Goal: Task Accomplishment & Management: Manage account settings

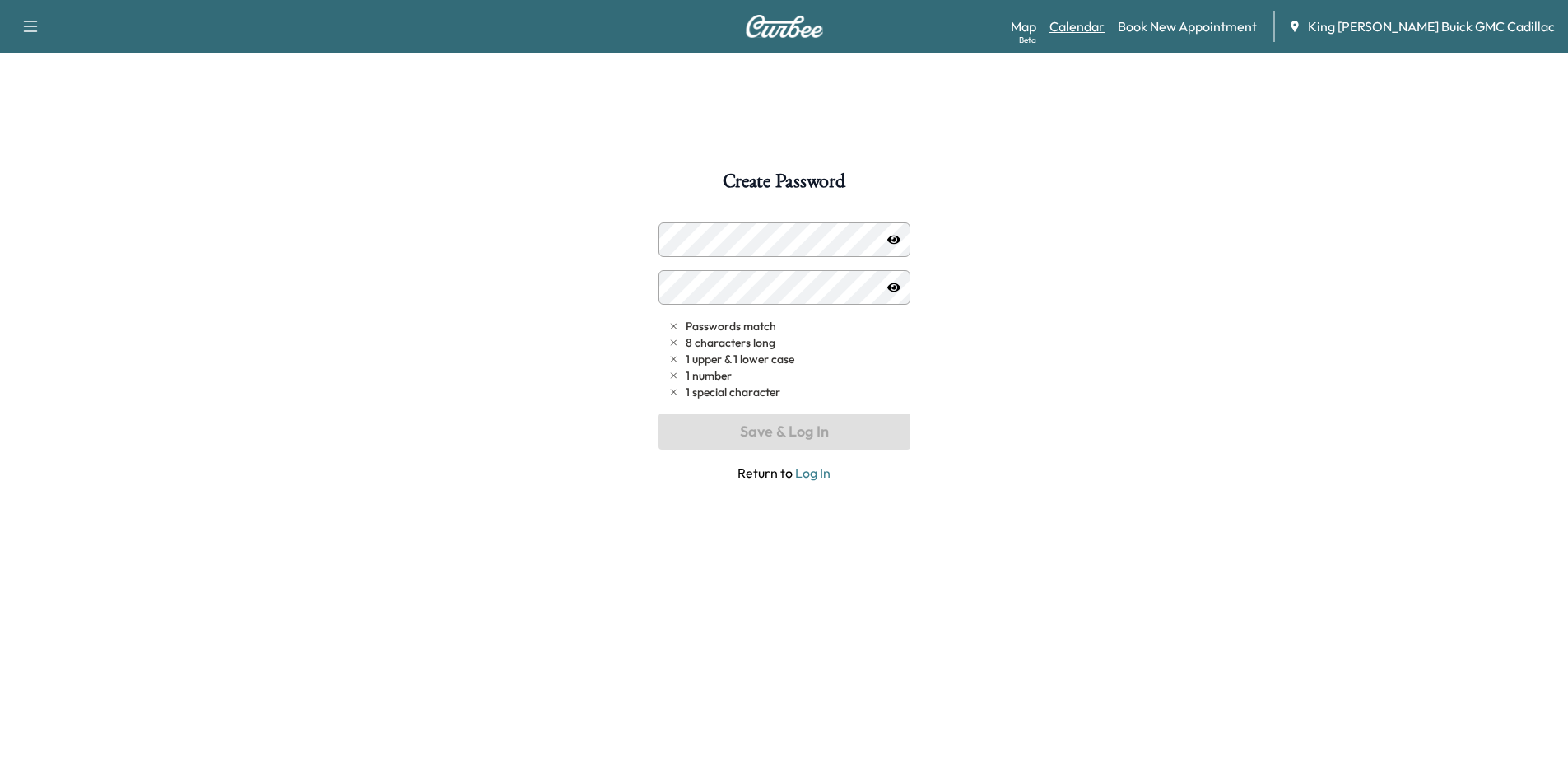
click at [1005, 19] on link "Calendar" at bounding box center [1077, 26] width 55 height 20
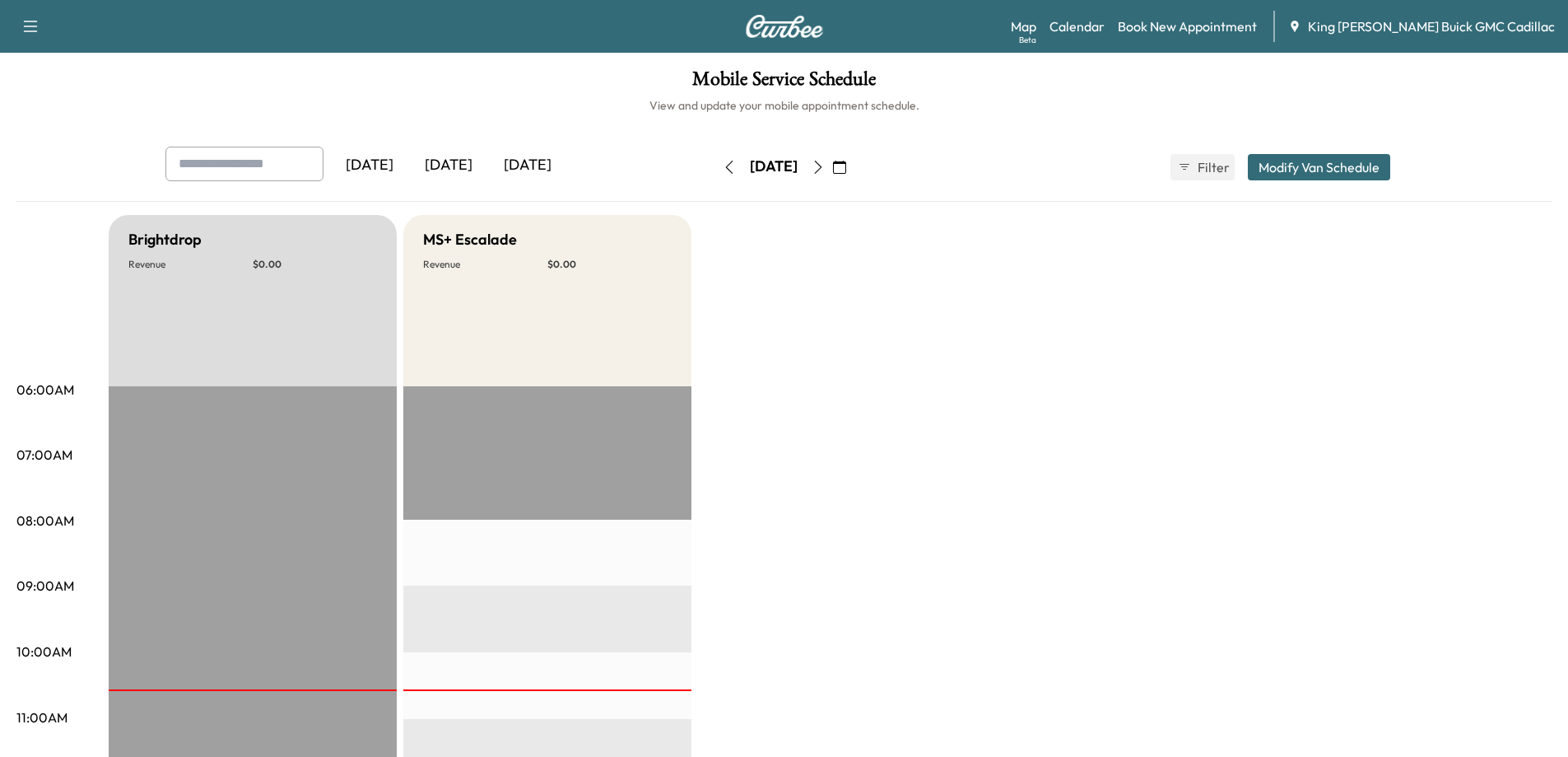
click at [846, 166] on icon "button" at bounding box center [839, 166] width 13 height 13
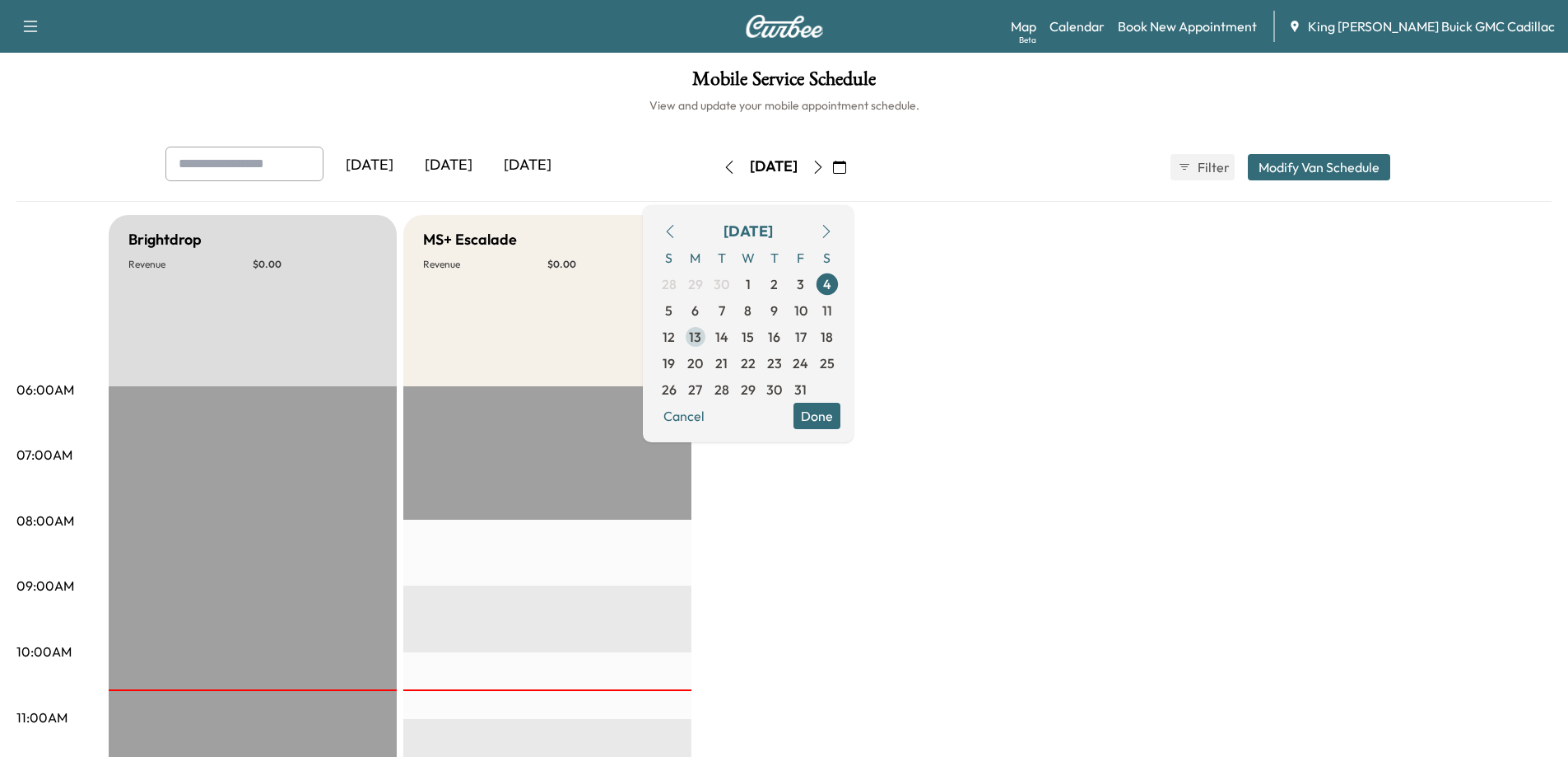
click at [702, 337] on span "13" at bounding box center [695, 336] width 12 height 20
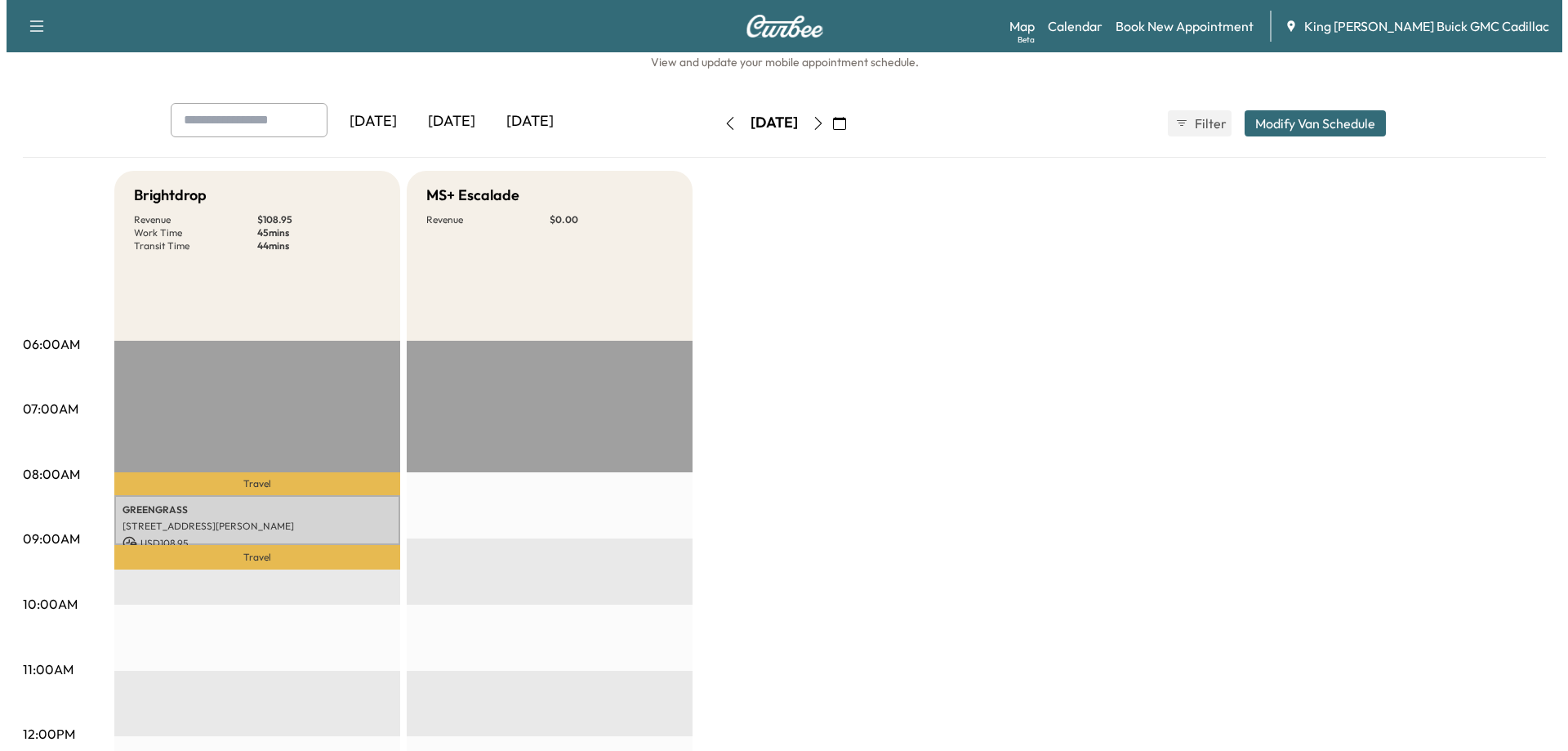
scroll to position [82, 0]
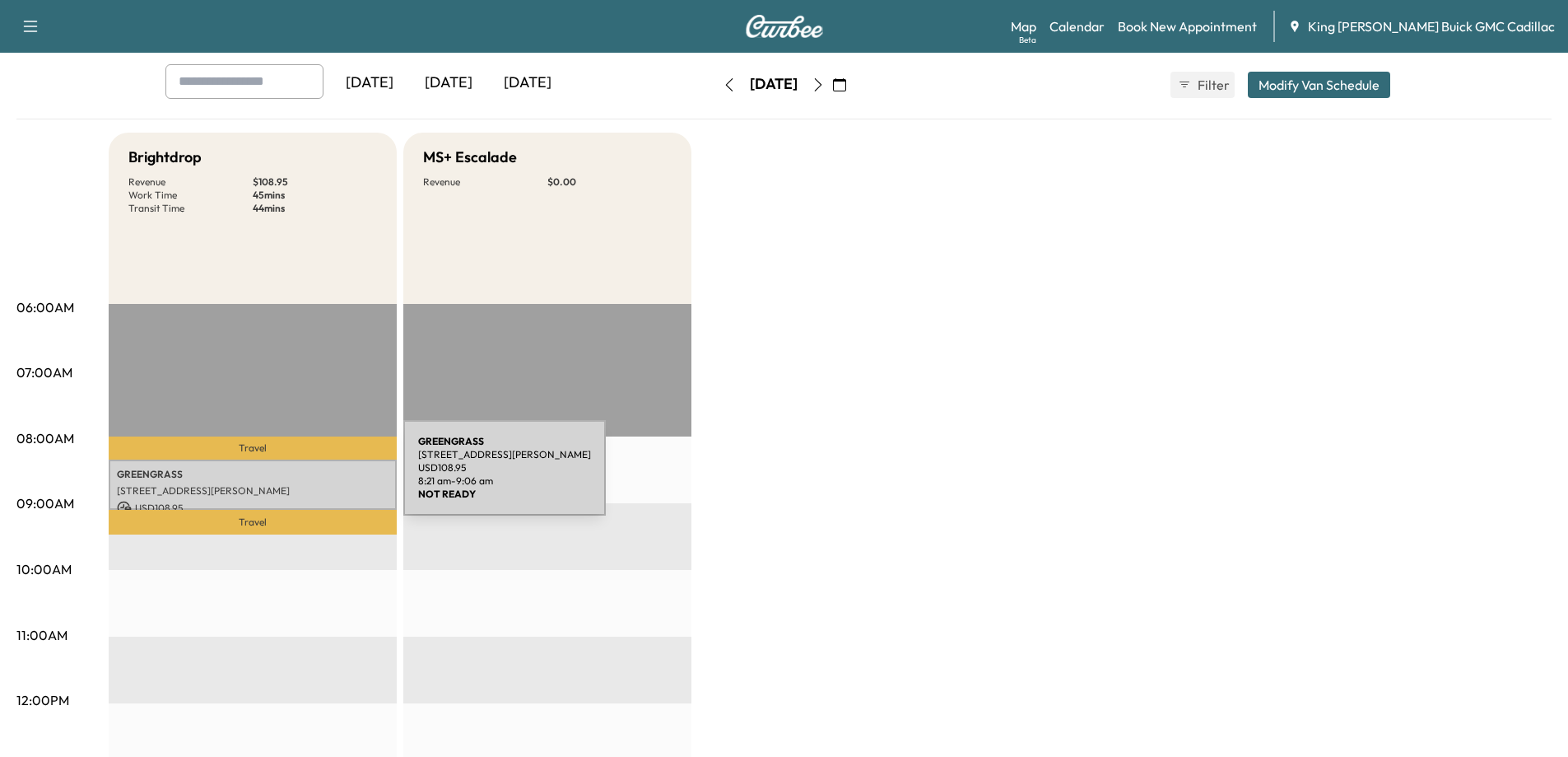
click at [279, 477] on p "GREENGRASS" at bounding box center [252, 474] width 272 height 13
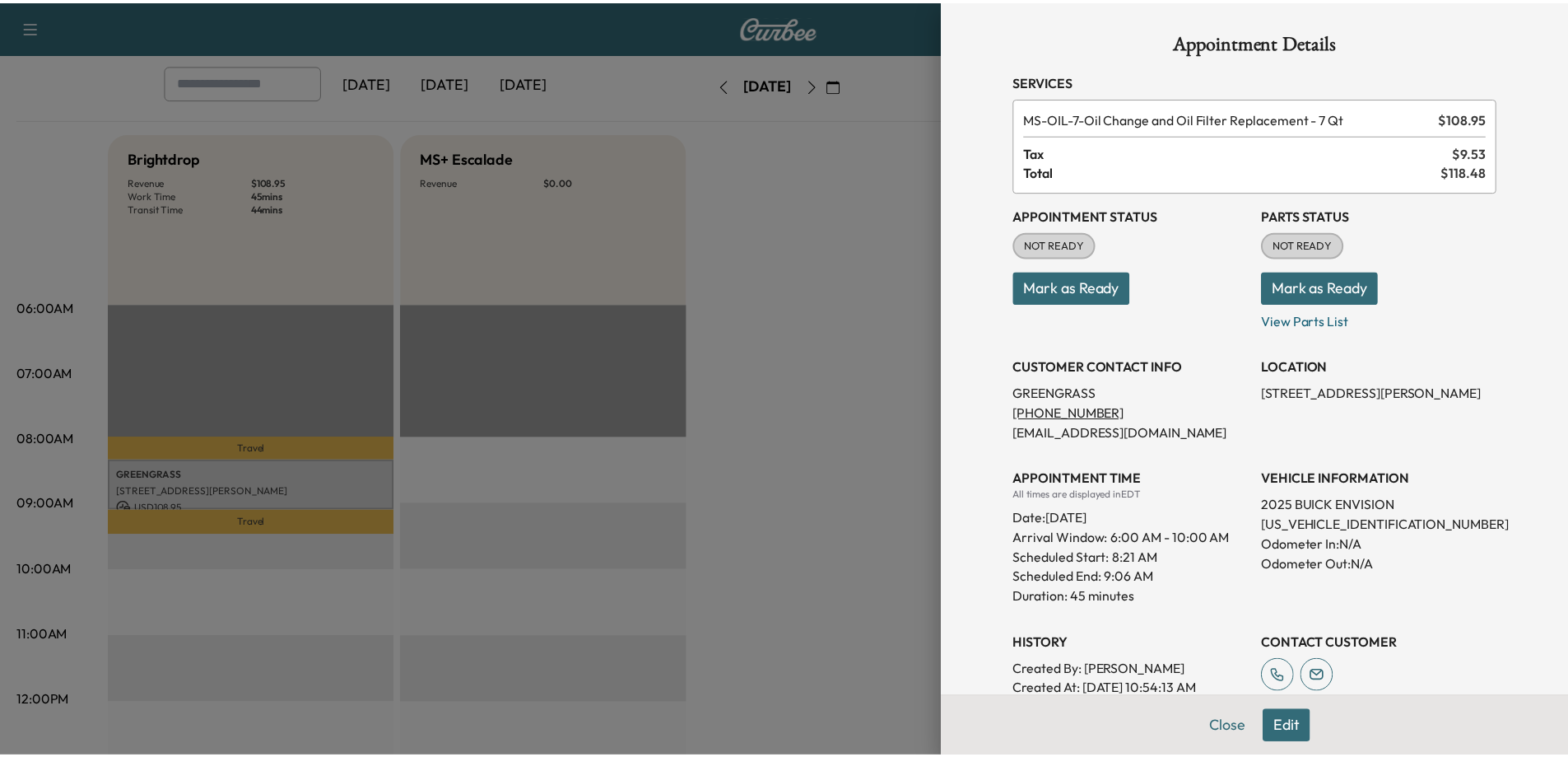
scroll to position [0, 0]
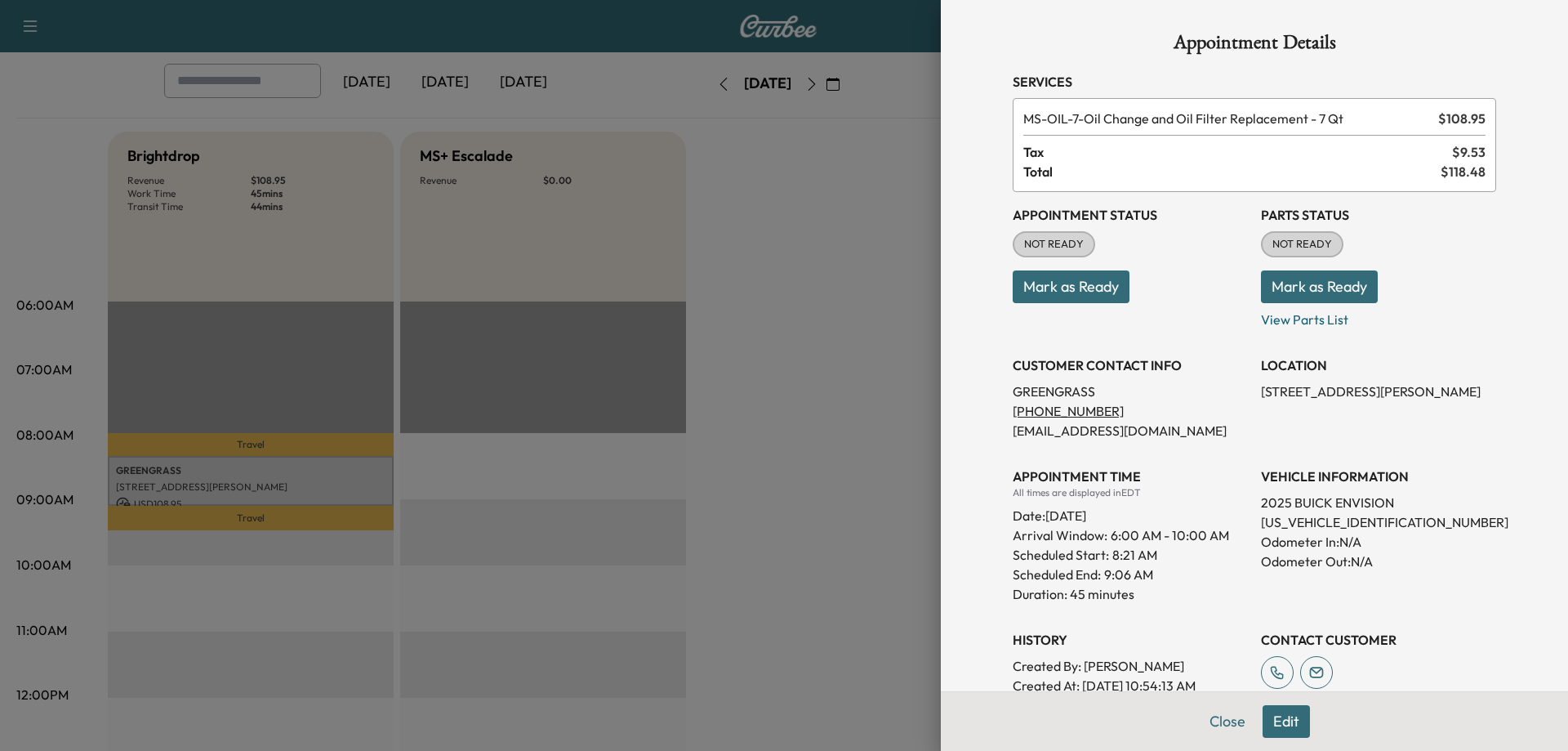
click at [997, 729] on button "Edit" at bounding box center [1286, 722] width 48 height 33
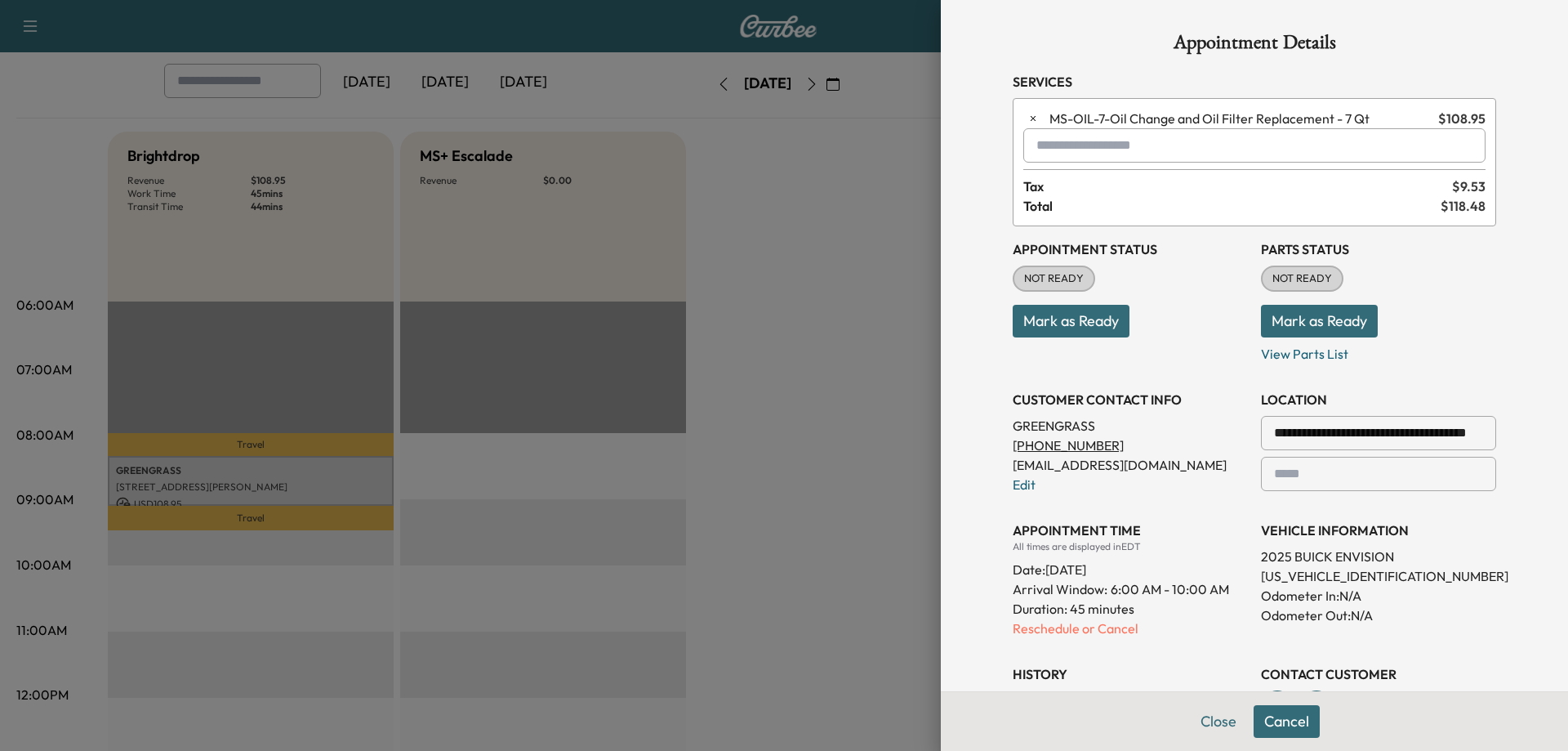
click at [997, 625] on p "Reschedule or Cancel" at bounding box center [1130, 628] width 235 height 20
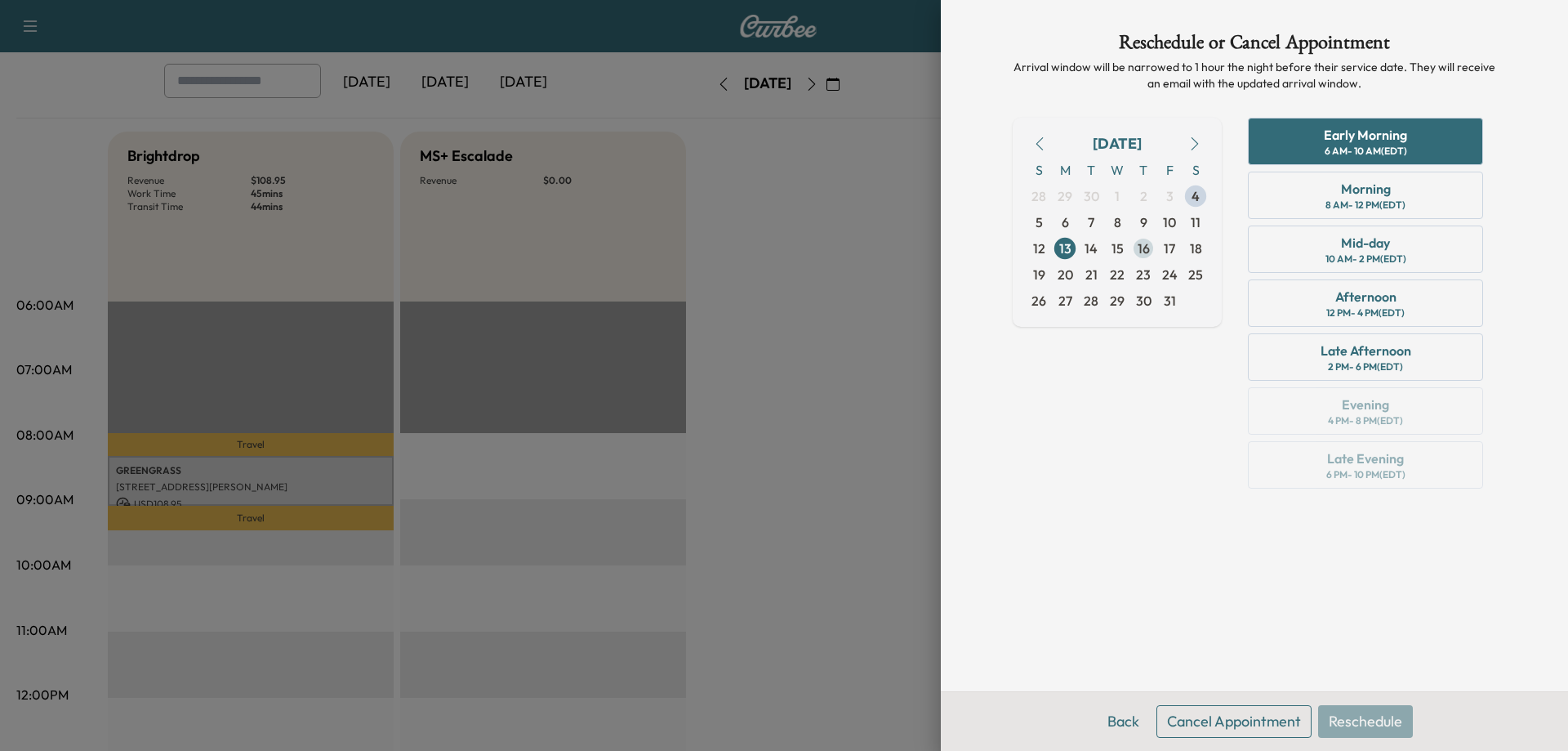
click at [997, 247] on span "16" at bounding box center [1144, 248] width 12 height 20
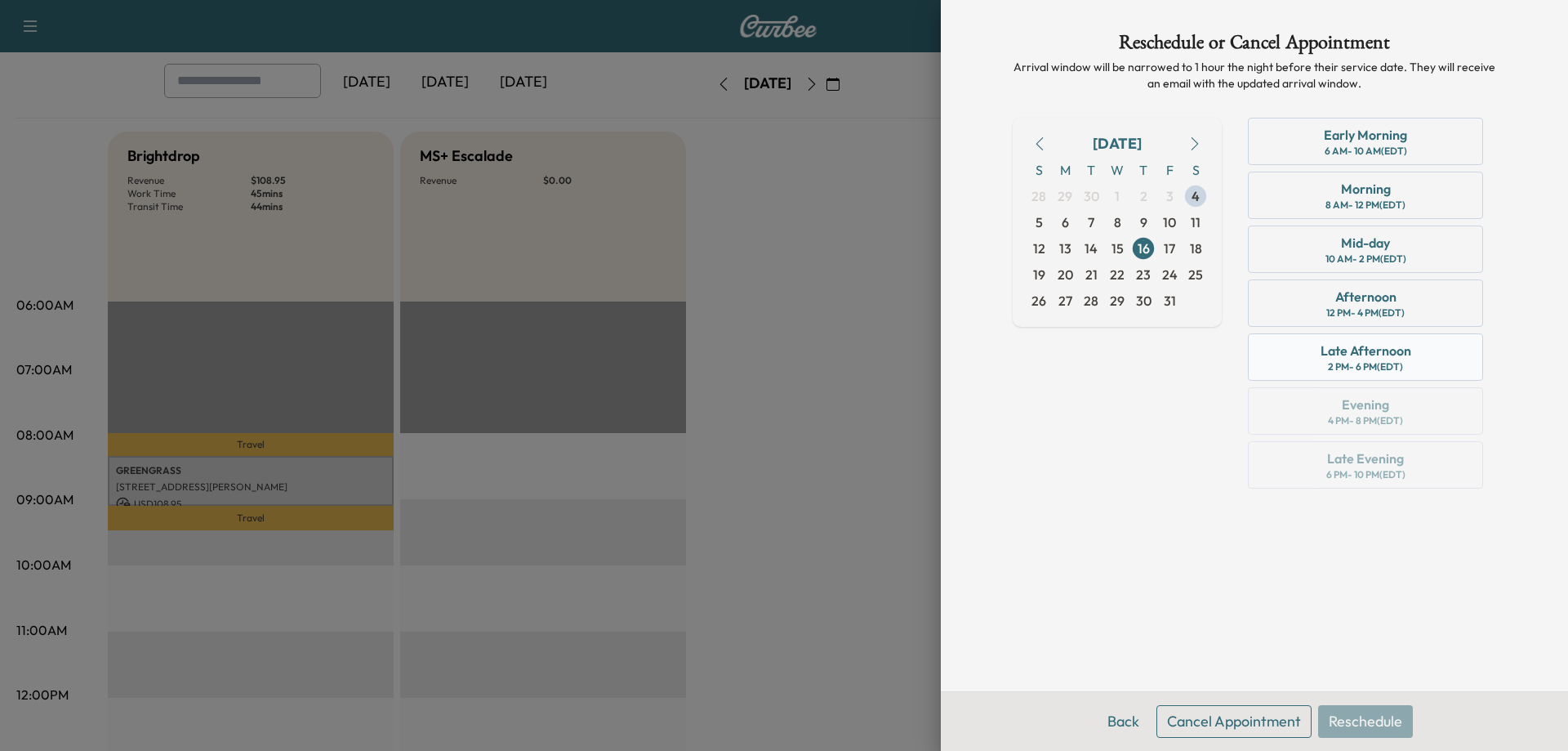
click at [997, 355] on div "Late Afternoon" at bounding box center [1366, 350] width 91 height 20
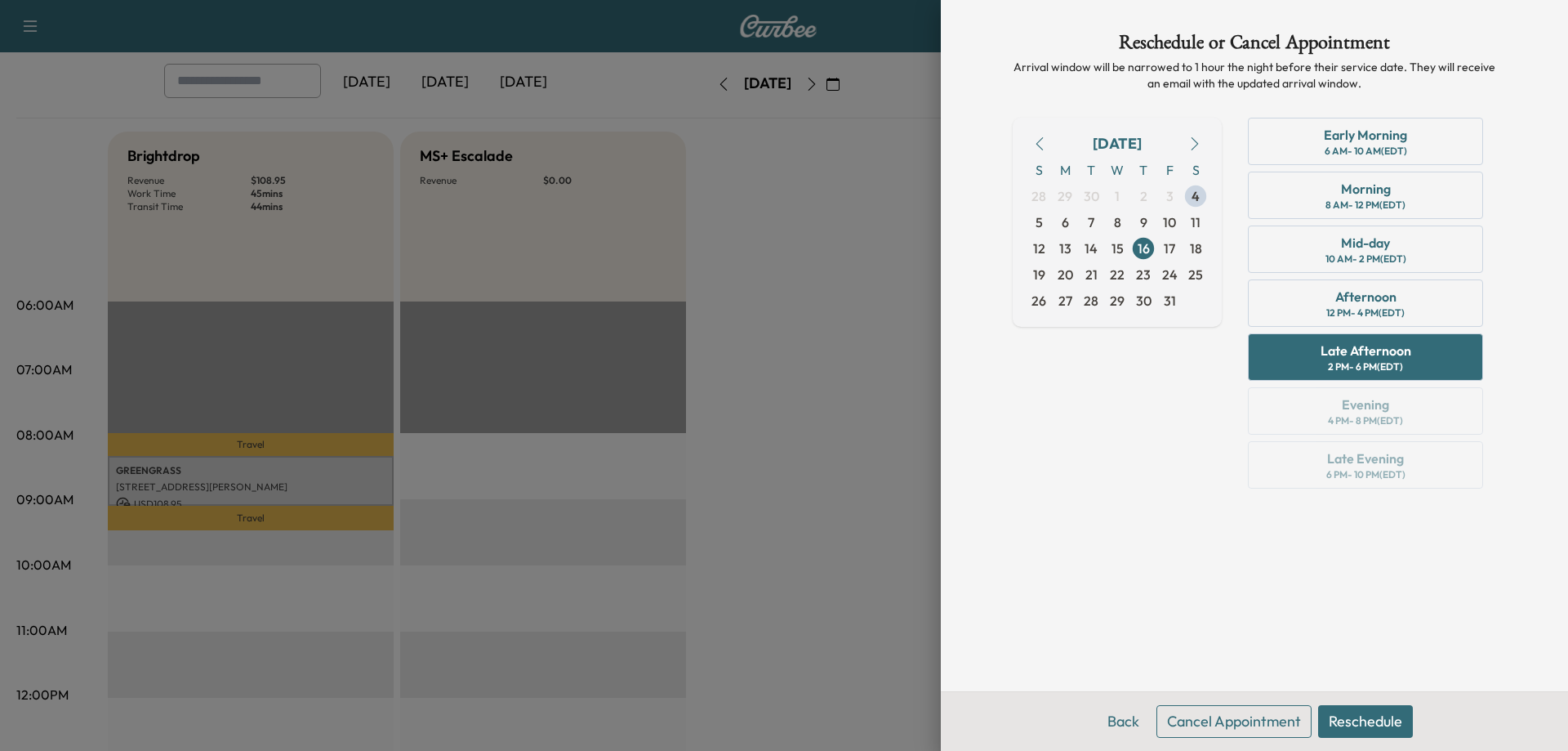
click at [997, 726] on button "Reschedule" at bounding box center [1366, 722] width 95 height 33
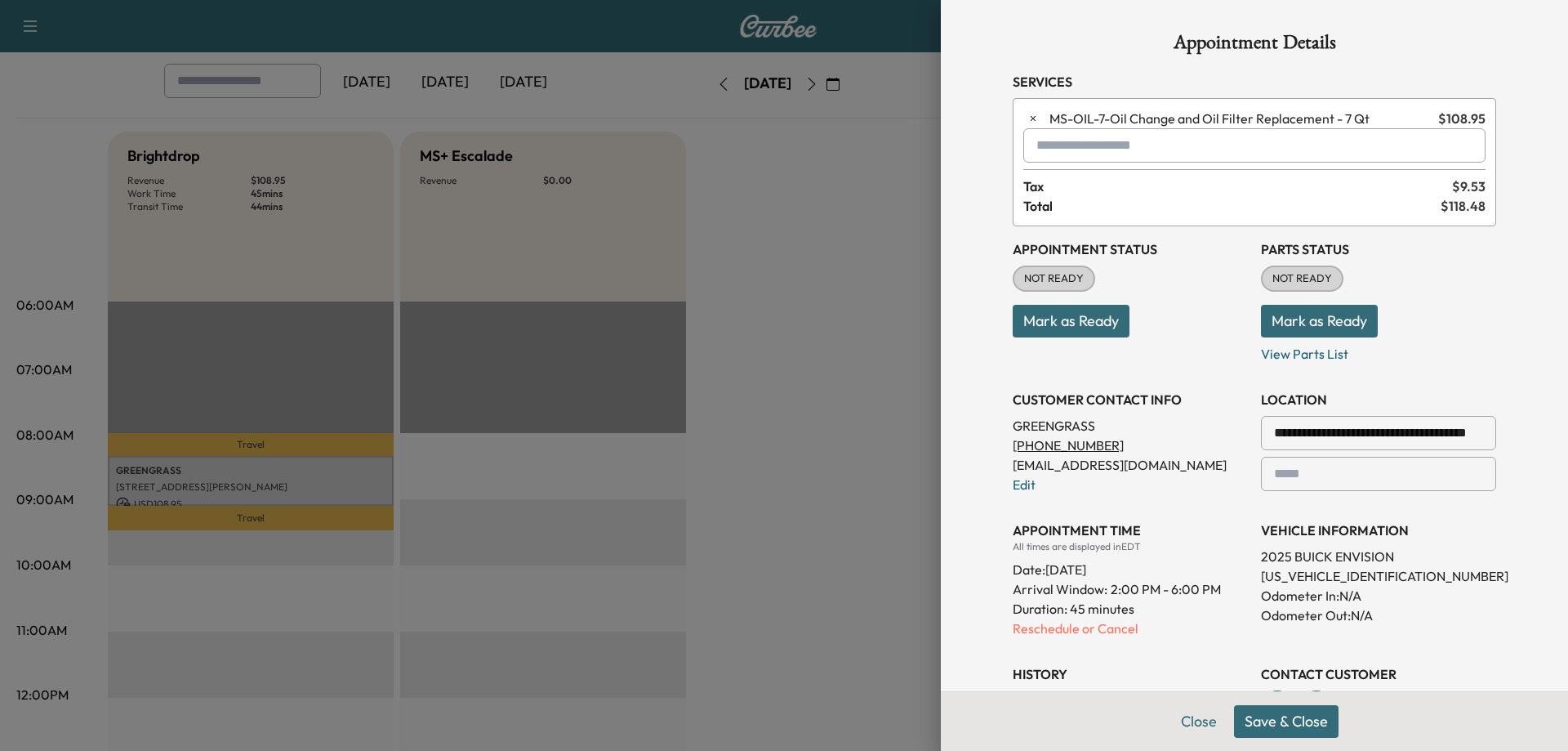
click at [997, 722] on button "Save & Close" at bounding box center [1286, 722] width 105 height 33
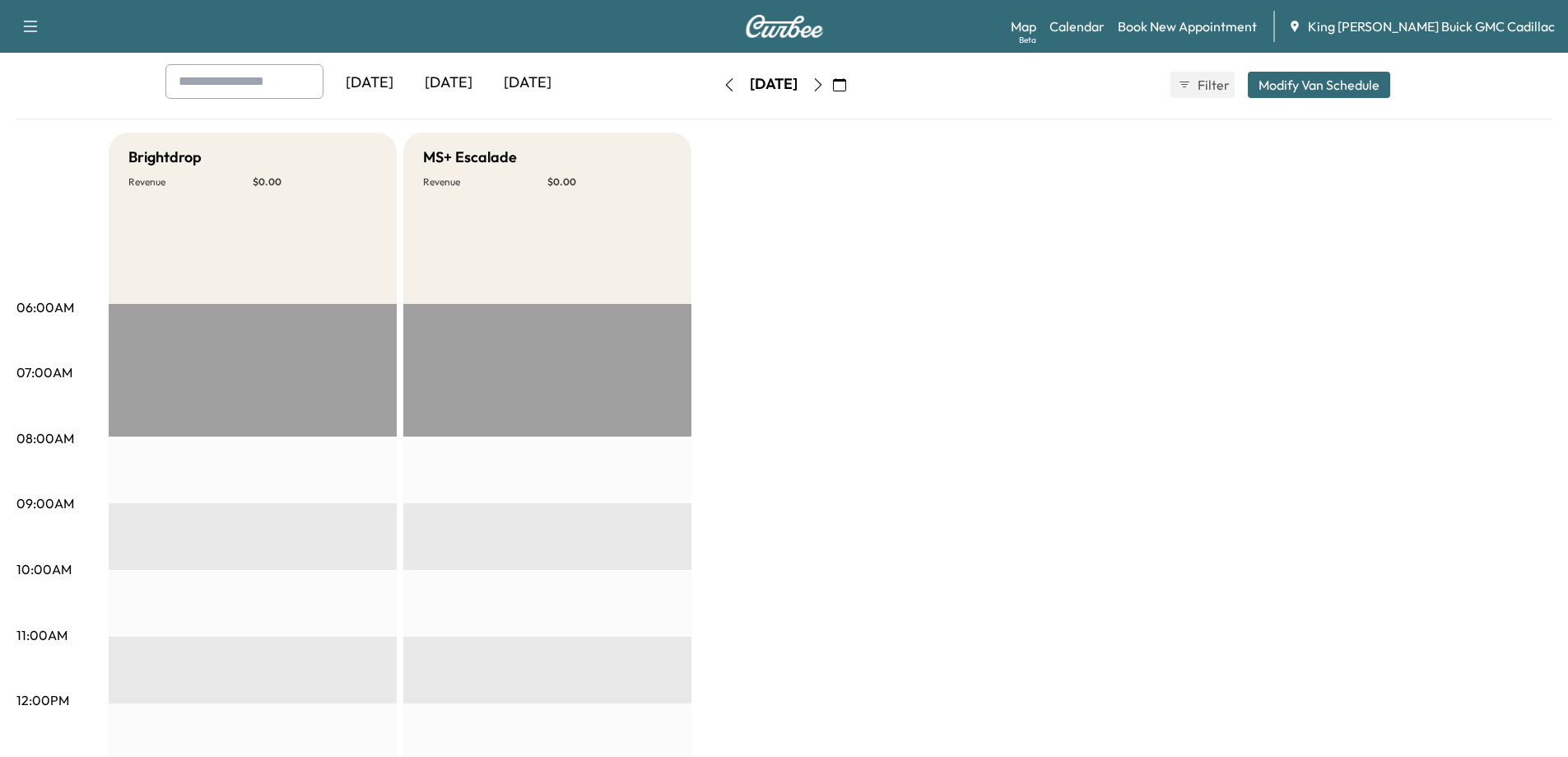
click at [846, 81] on icon "button" at bounding box center [839, 84] width 13 height 13
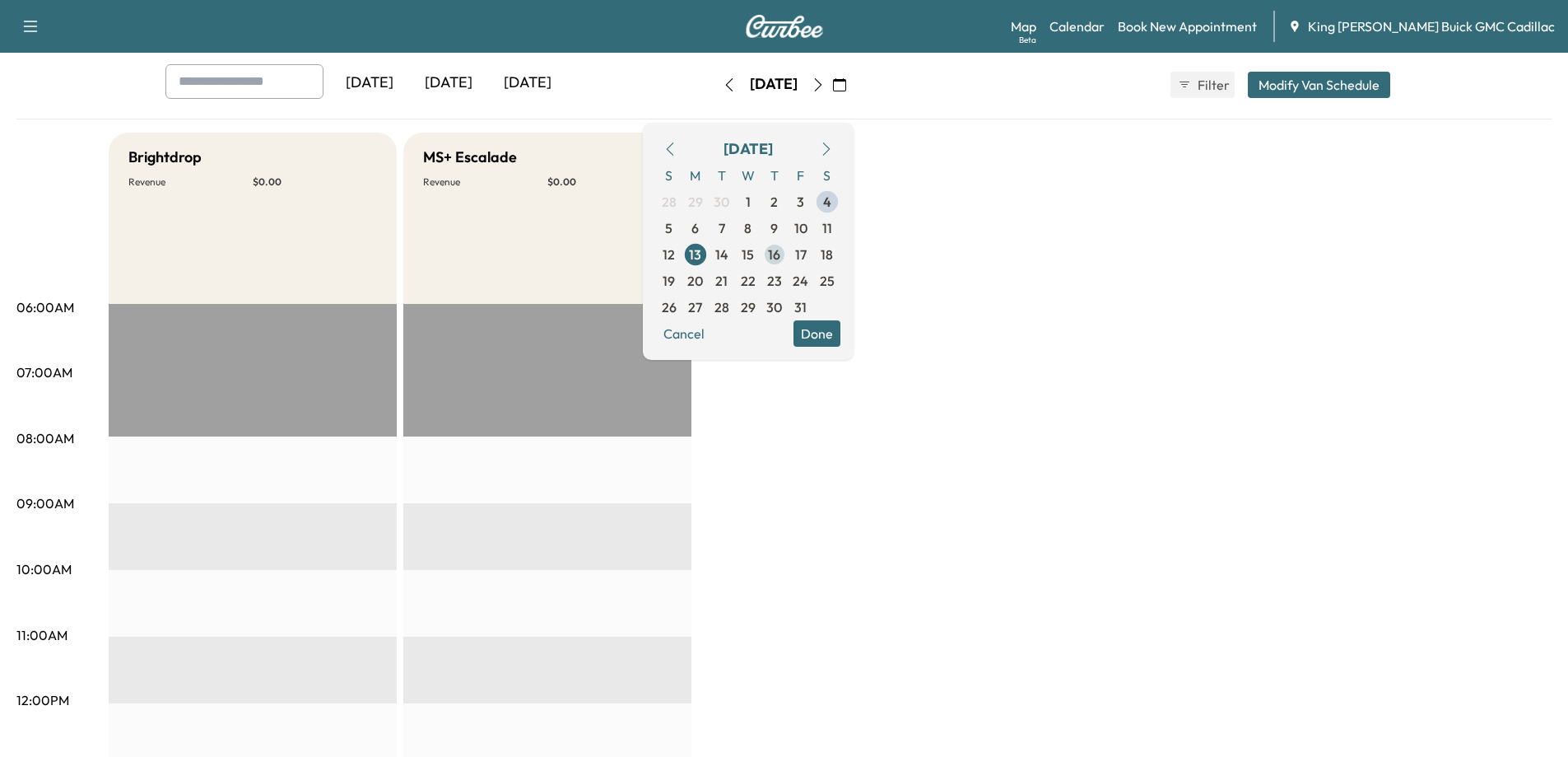
click at [780, 251] on span "16" at bounding box center [774, 254] width 12 height 20
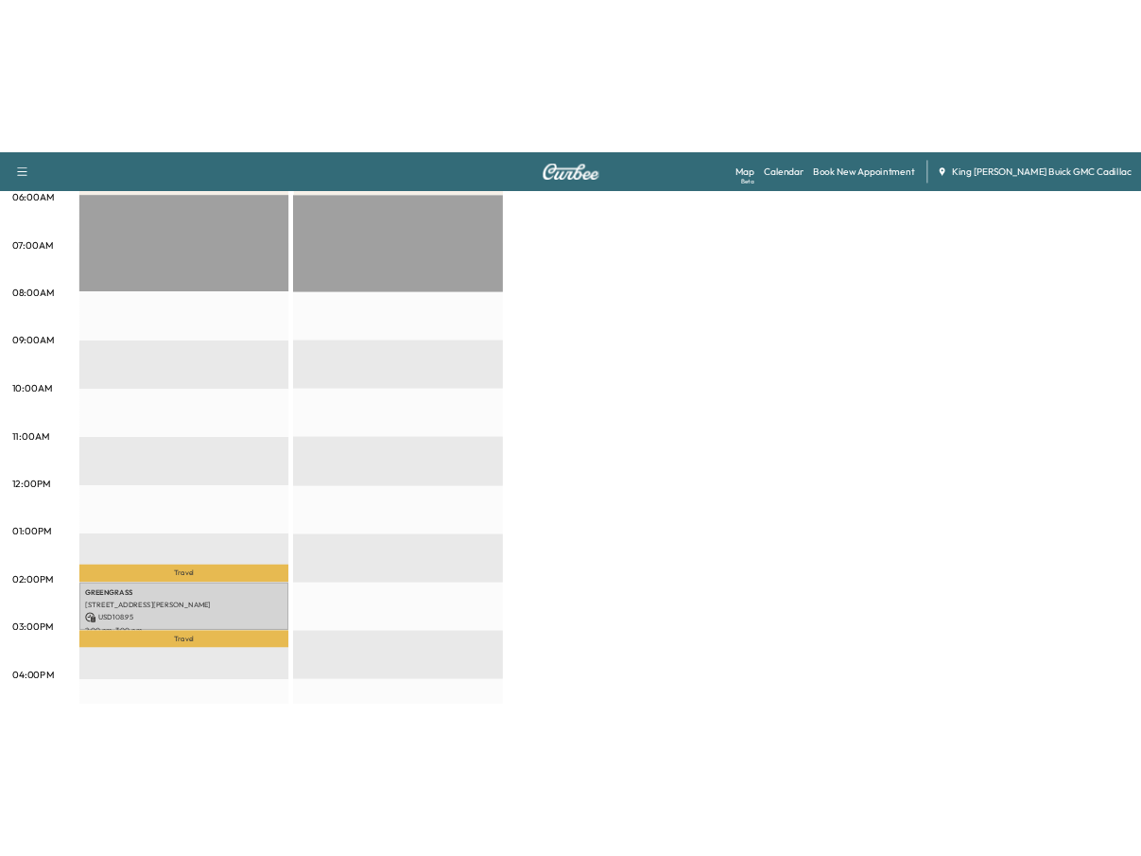
scroll to position [378, 0]
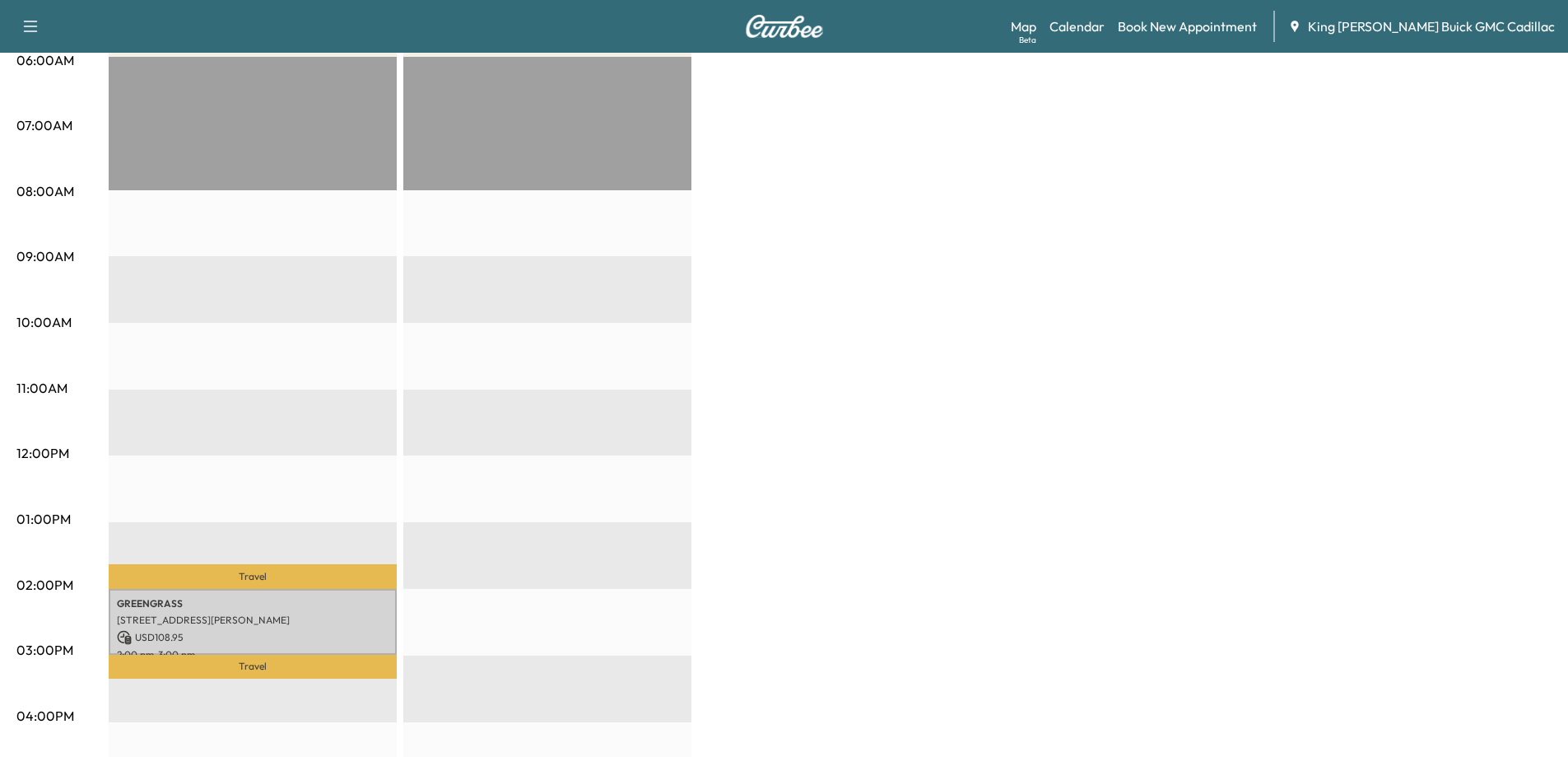
click at [225, 604] on p "GREENGRASS" at bounding box center [252, 604] width 272 height 13
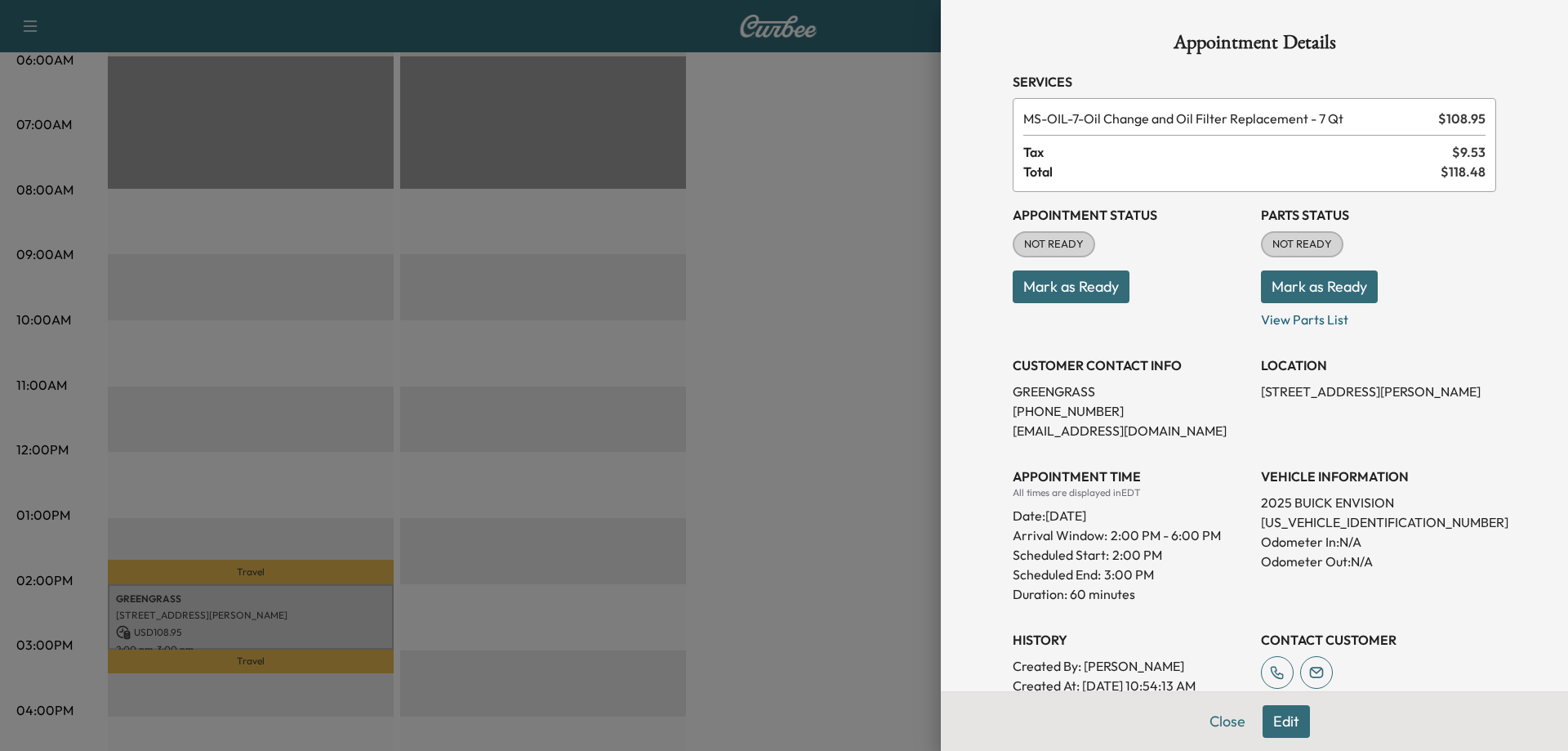
click at [997, 285] on button "Mark as Ready" at bounding box center [1070, 287] width 117 height 33
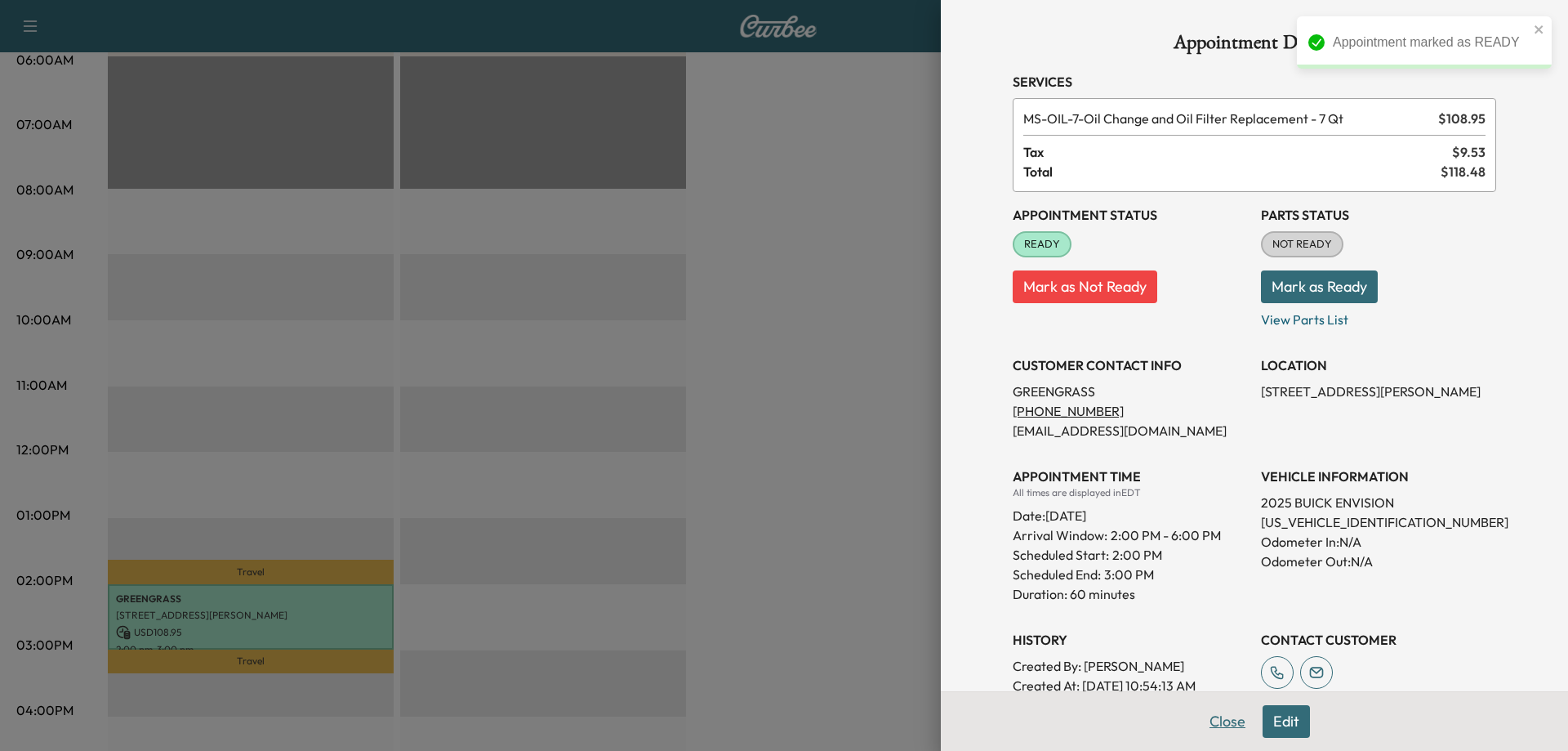
click at [997, 723] on button "Close" at bounding box center [1228, 722] width 57 height 33
